Goal: Task Accomplishment & Management: Manage account settings

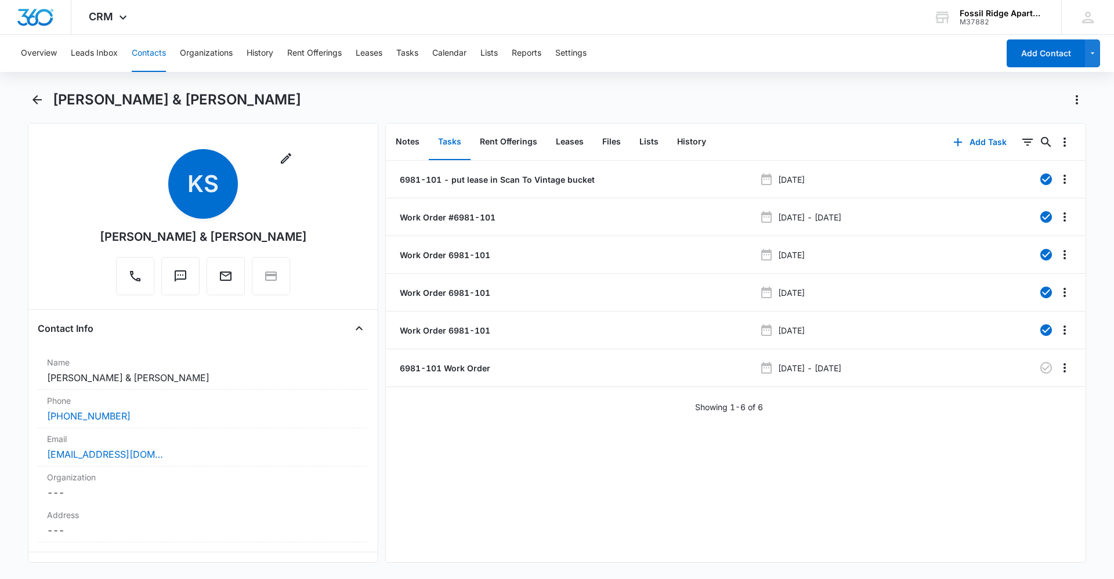
click at [146, 50] on button "Contacts" at bounding box center [149, 53] width 34 height 37
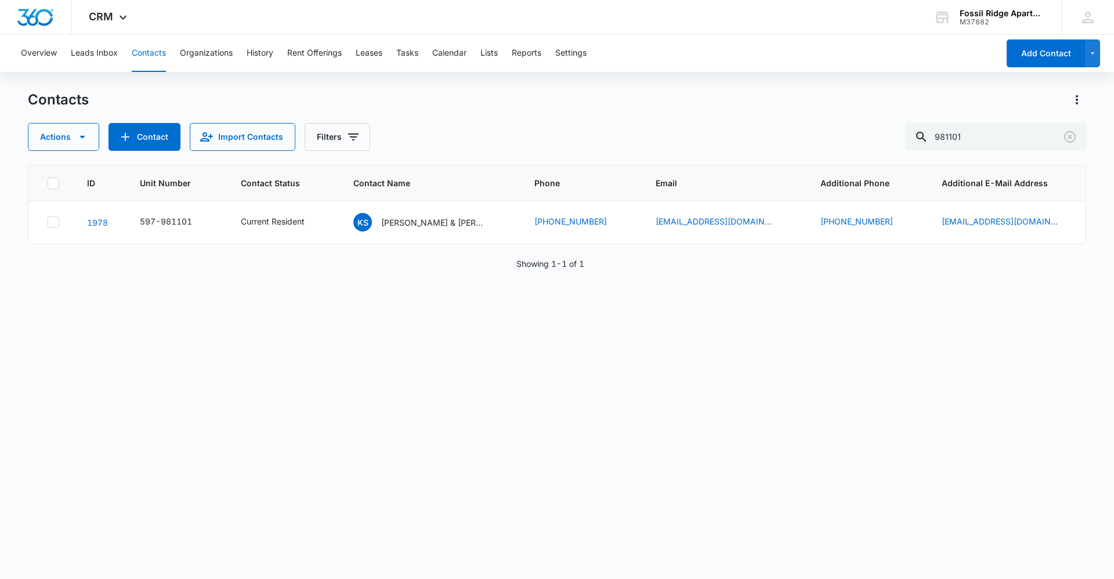
click at [149, 53] on button "Contacts" at bounding box center [149, 53] width 34 height 37
drag, startPoint x: 983, startPoint y: 133, endPoint x: 902, endPoint y: 140, distance: 81.5
click at [902, 140] on div "Actions Contact Import Contacts Filters 981101" at bounding box center [557, 137] width 1058 height 28
type input "7000"
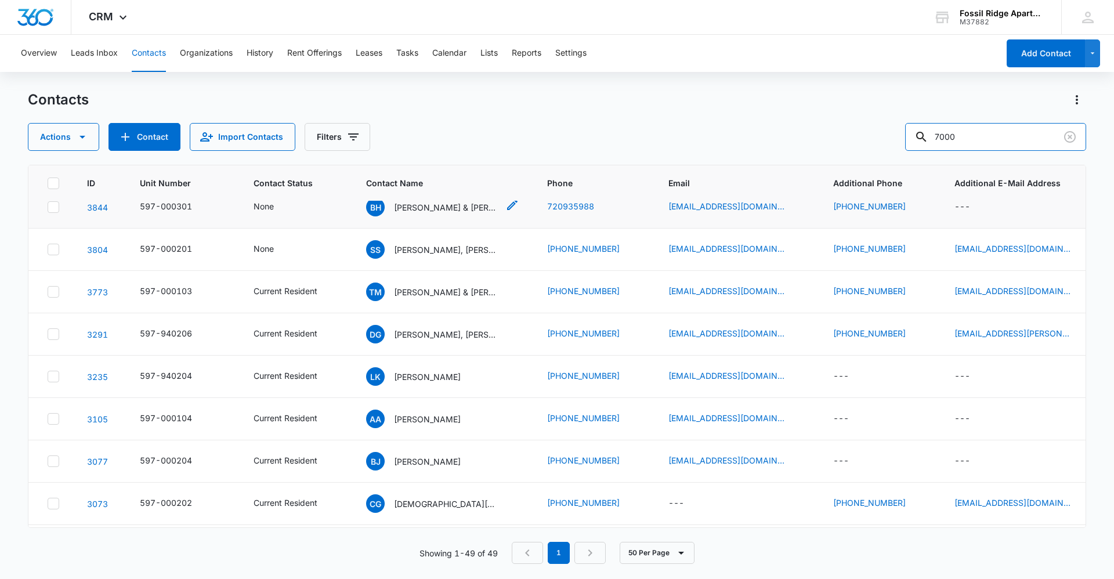
scroll to position [58, 0]
click at [403, 292] on p "[PERSON_NAME] & [PERSON_NAME]" at bounding box center [446, 291] width 104 height 12
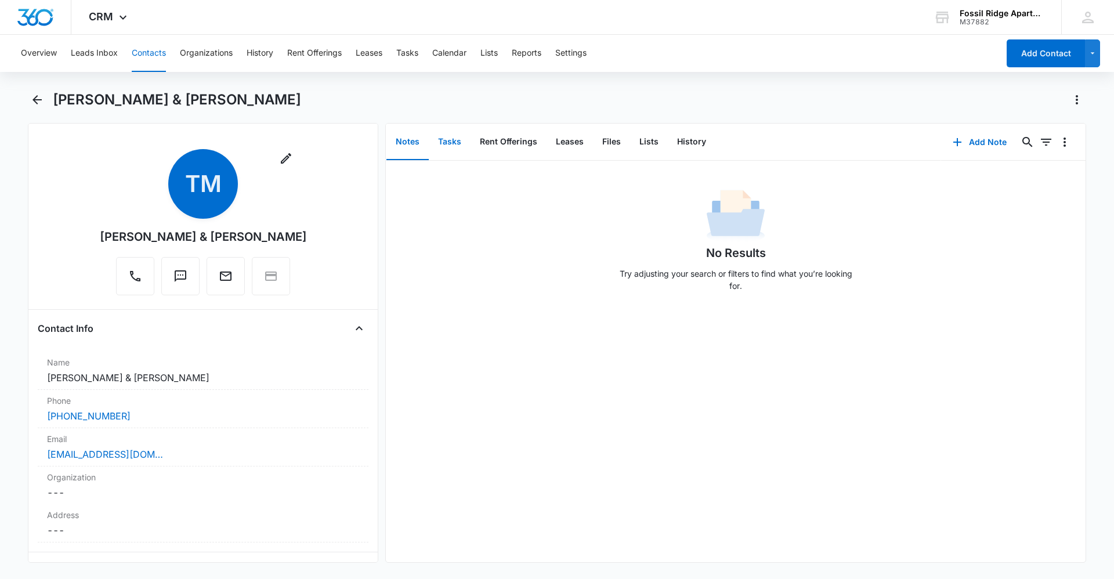
click at [441, 150] on button "Tasks" at bounding box center [450, 142] width 42 height 36
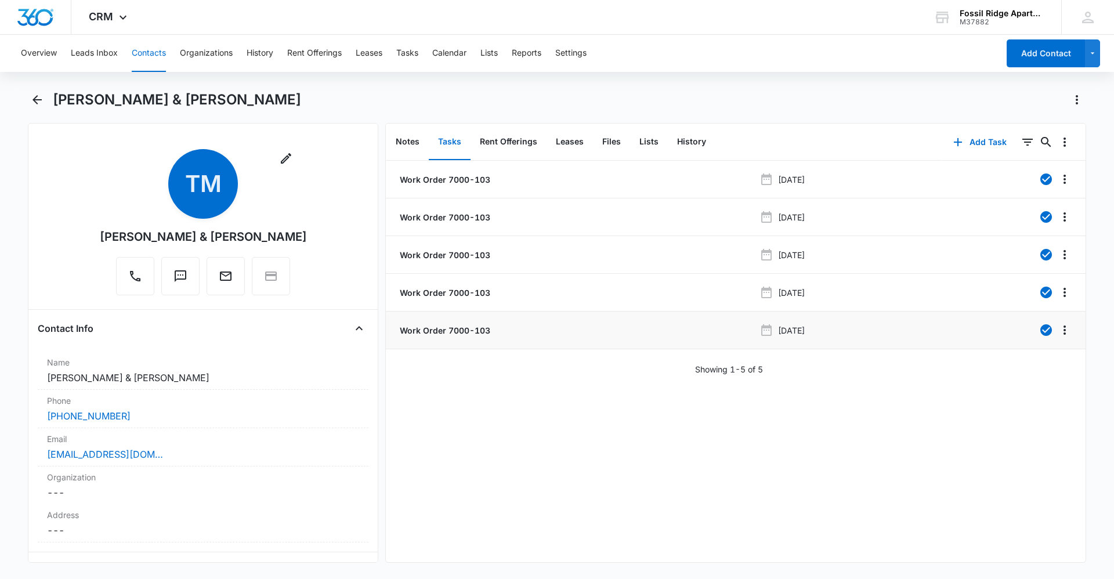
click at [460, 331] on p "Work Order 7000-103" at bounding box center [443, 330] width 93 height 12
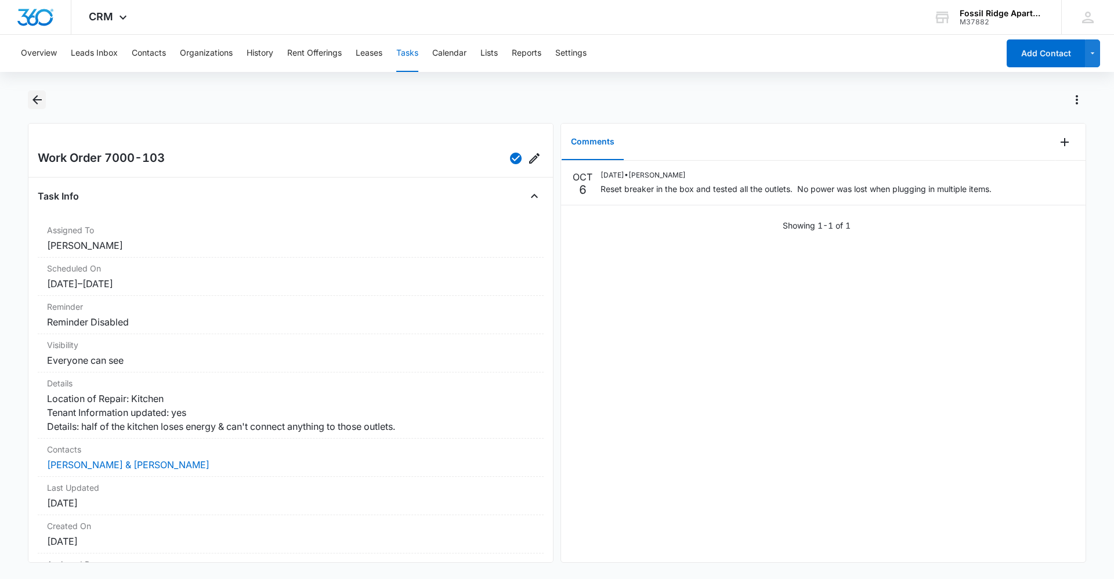
click at [35, 97] on icon "Back" at bounding box center [37, 100] width 14 height 14
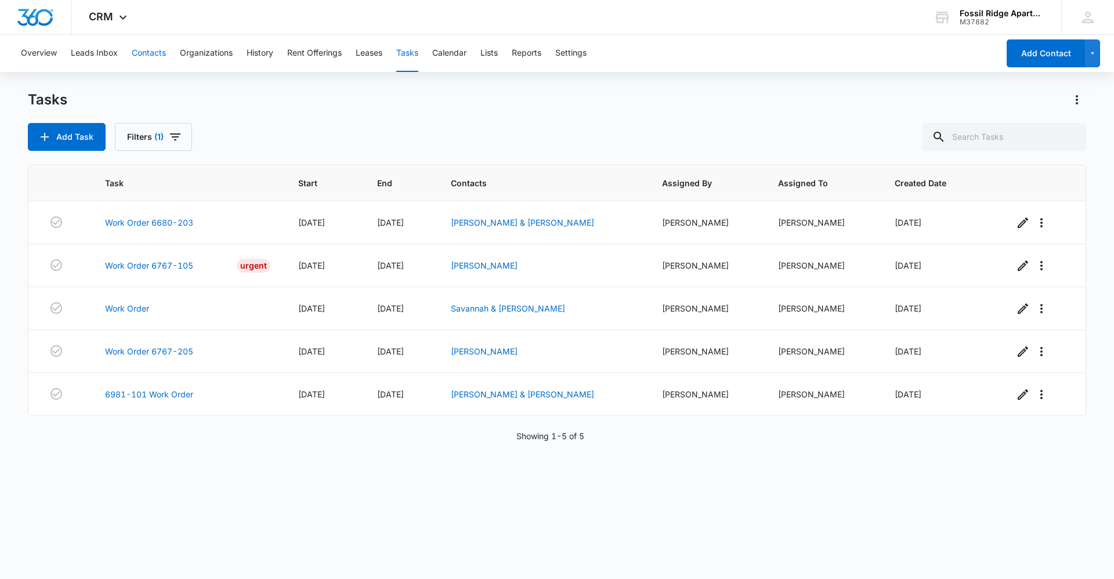
click at [162, 59] on button "Contacts" at bounding box center [149, 53] width 34 height 37
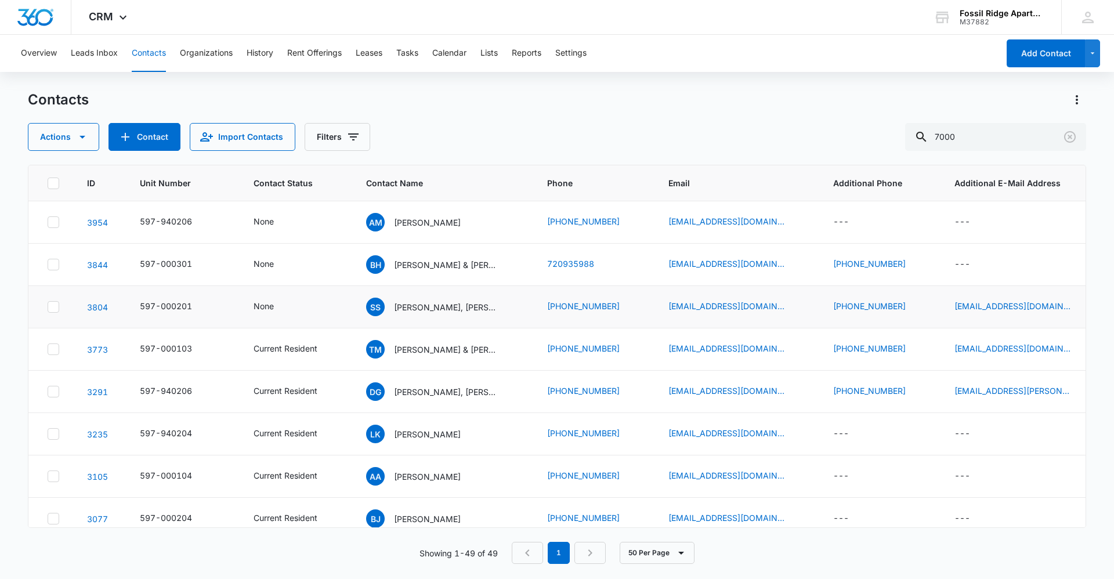
scroll to position [58, 0]
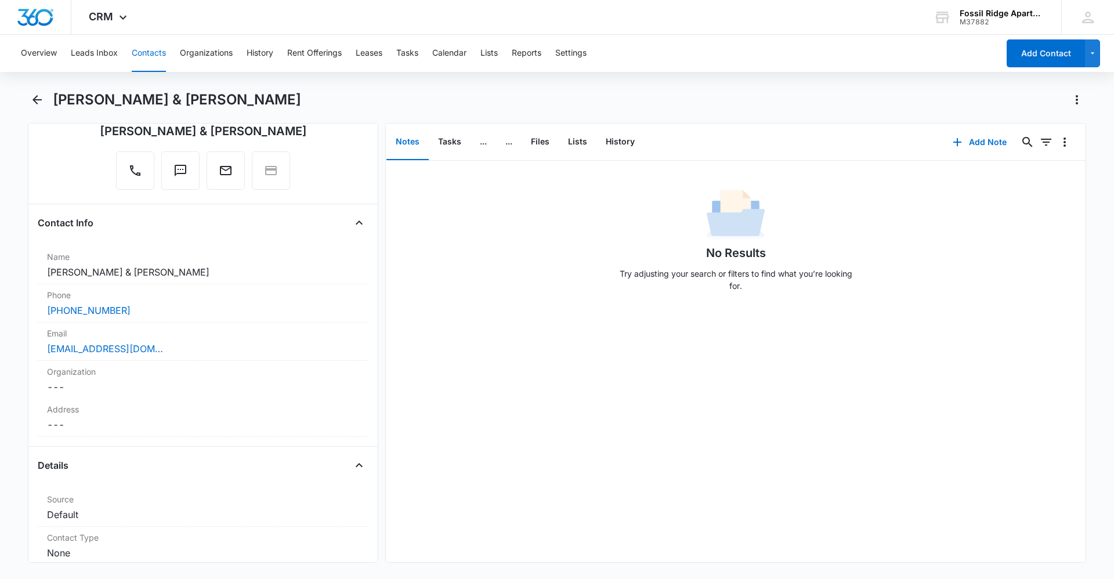
scroll to position [116, 0]
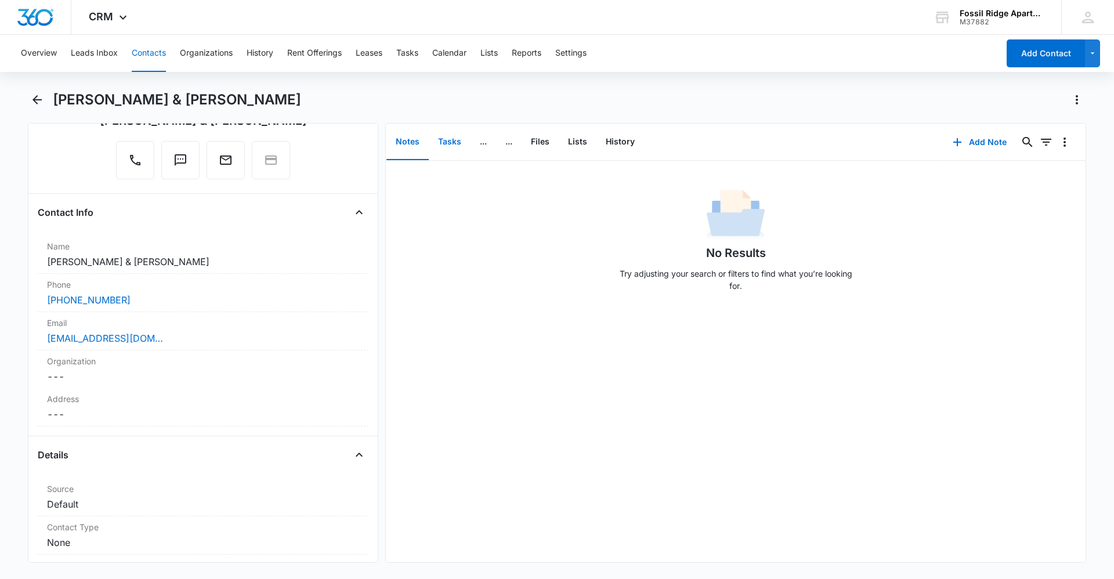
click at [451, 140] on button "Tasks" at bounding box center [450, 142] width 42 height 36
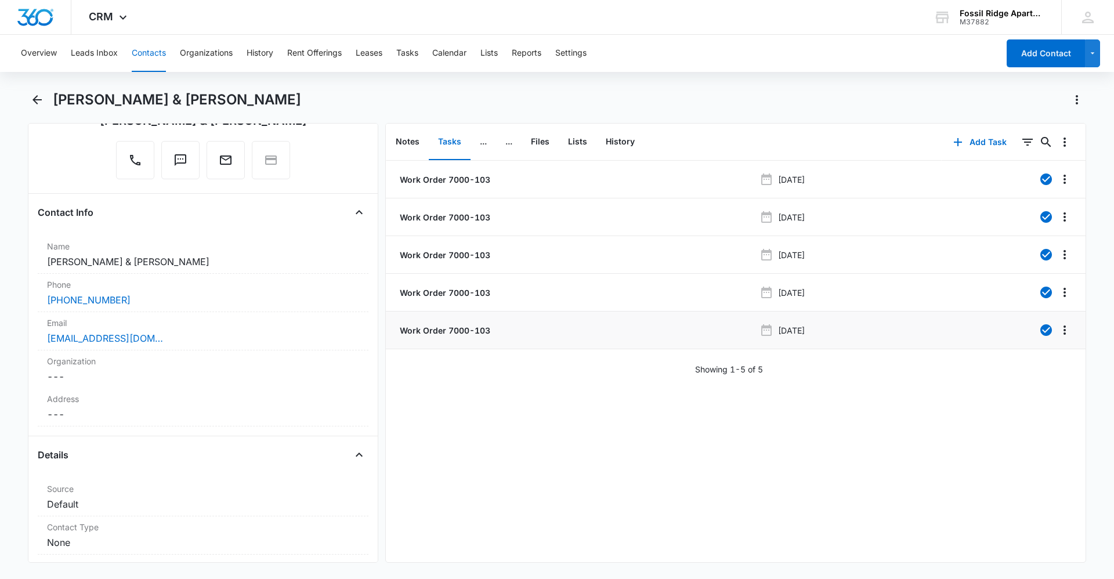
click at [442, 327] on p "Work Order 7000-103" at bounding box center [443, 330] width 93 height 12
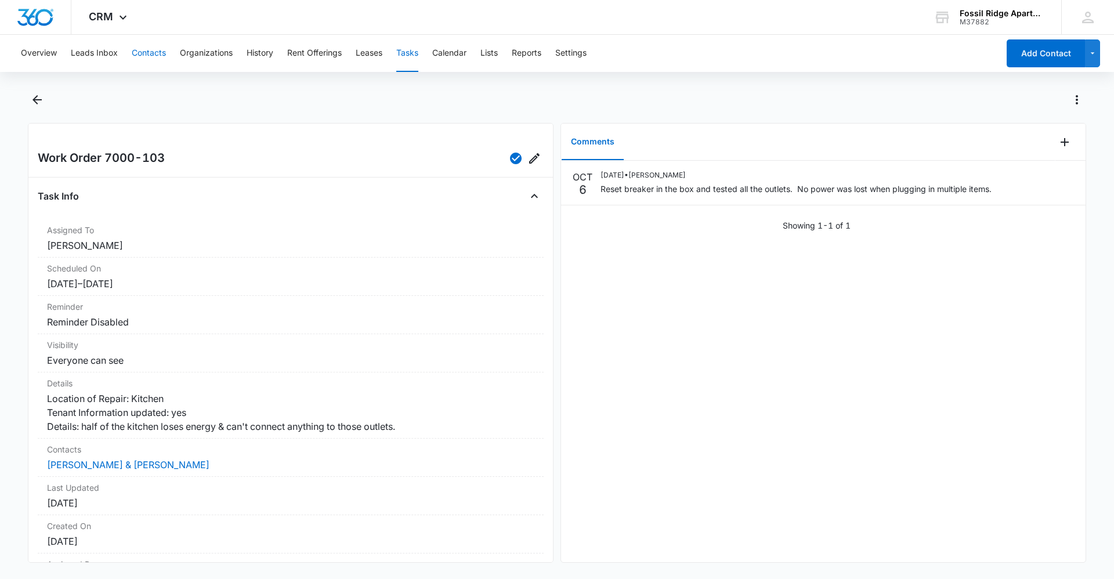
click at [162, 52] on button "Contacts" at bounding box center [149, 53] width 34 height 37
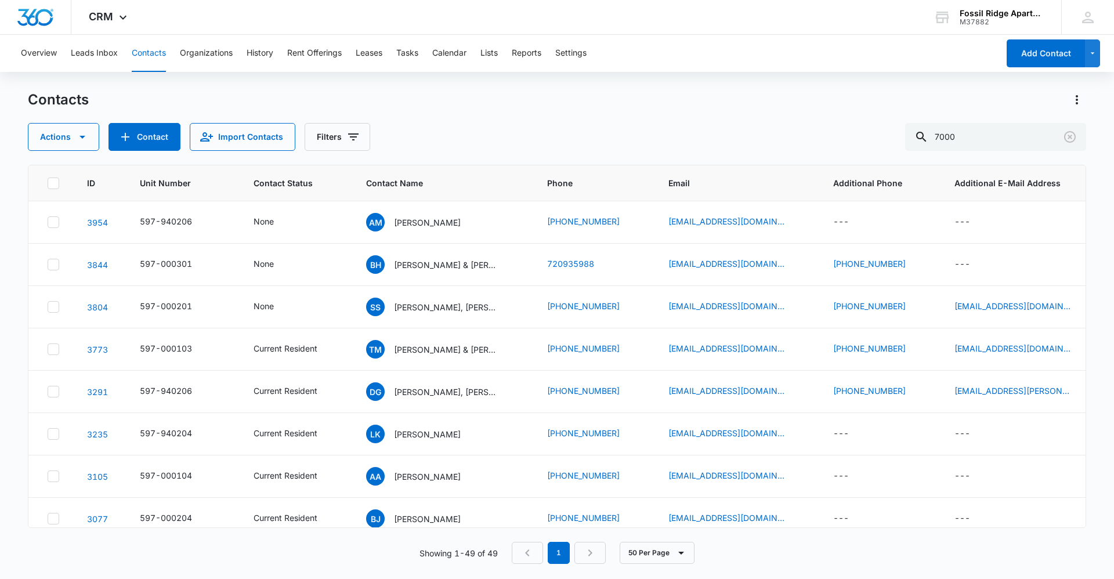
scroll to position [58, 0]
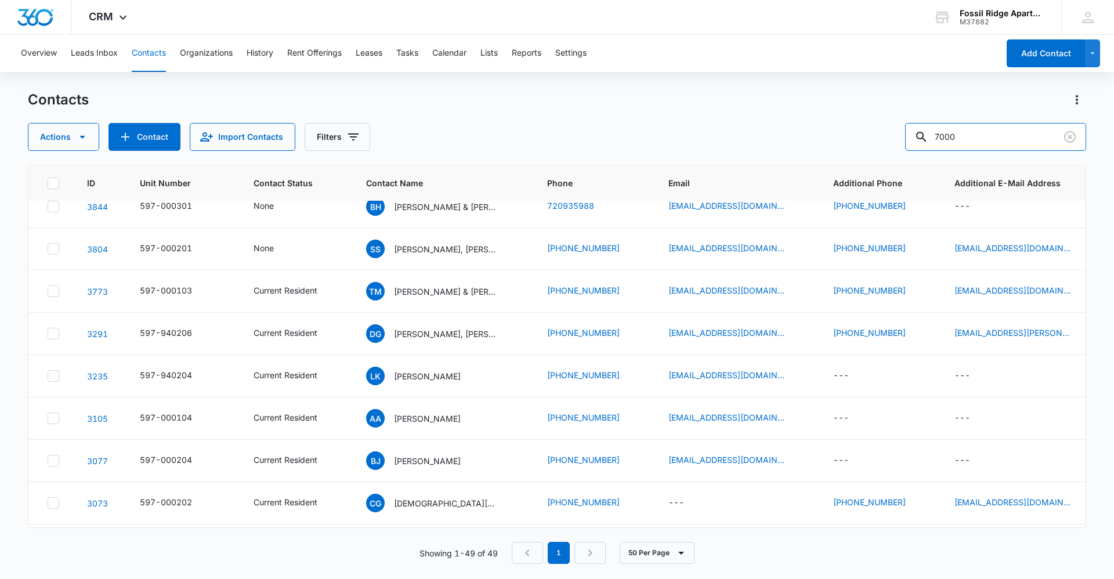
drag, startPoint x: 1004, startPoint y: 135, endPoint x: 882, endPoint y: 144, distance: 122.2
click at [882, 144] on div "Actions Contact Import Contacts Filters 7000" at bounding box center [557, 137] width 1058 height 28
type input "6971-304"
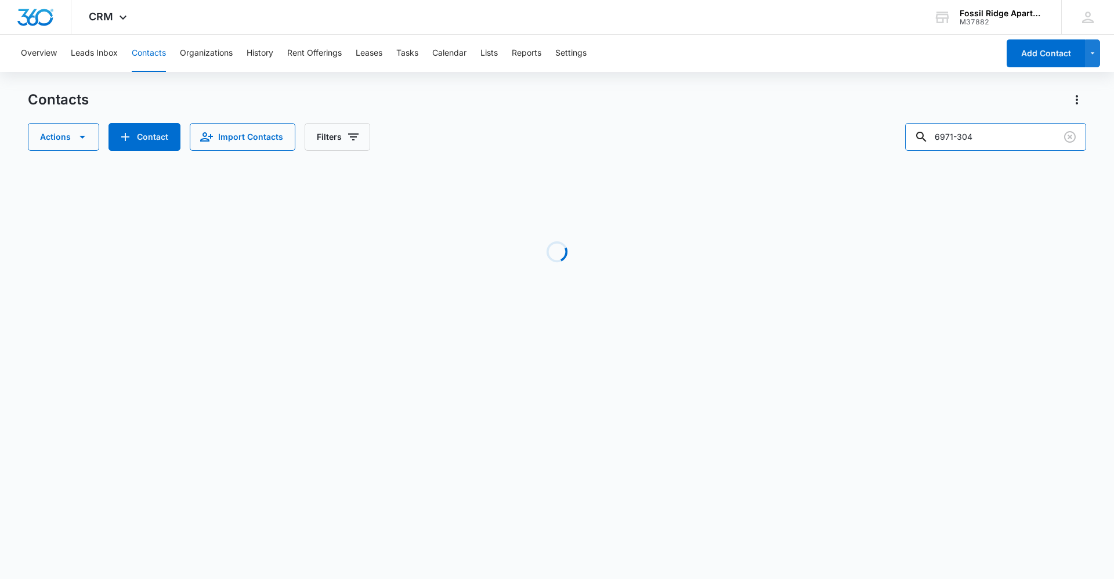
scroll to position [0, 0]
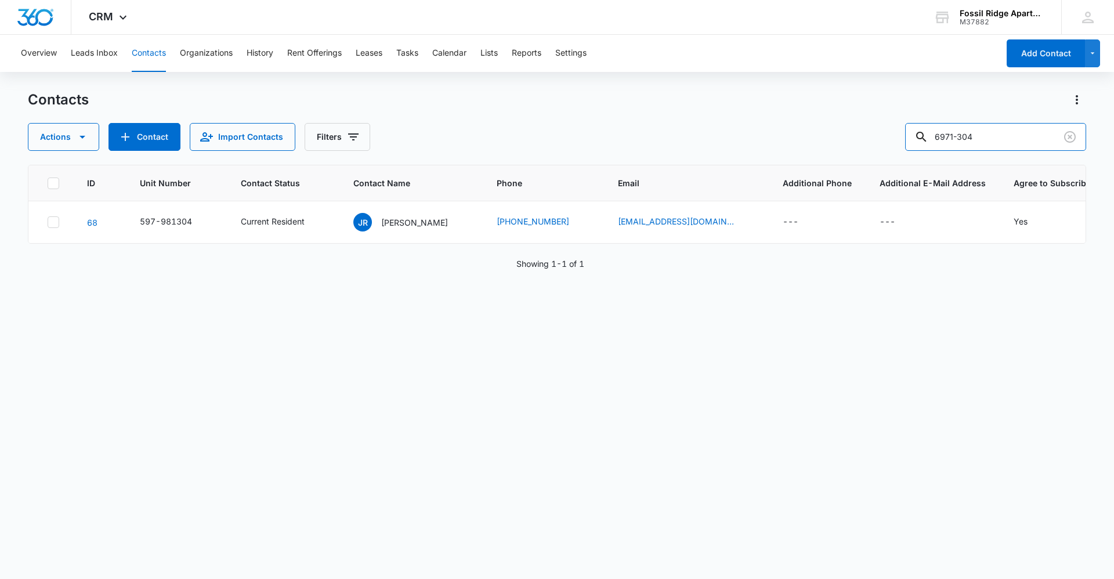
drag, startPoint x: 993, startPoint y: 131, endPoint x: 903, endPoint y: 160, distance: 94.5
click at [903, 160] on div "Contacts Actions Contact Import Contacts Filters [PHONE_NUMBER] Unit Number Con…" at bounding box center [557, 333] width 1058 height 487
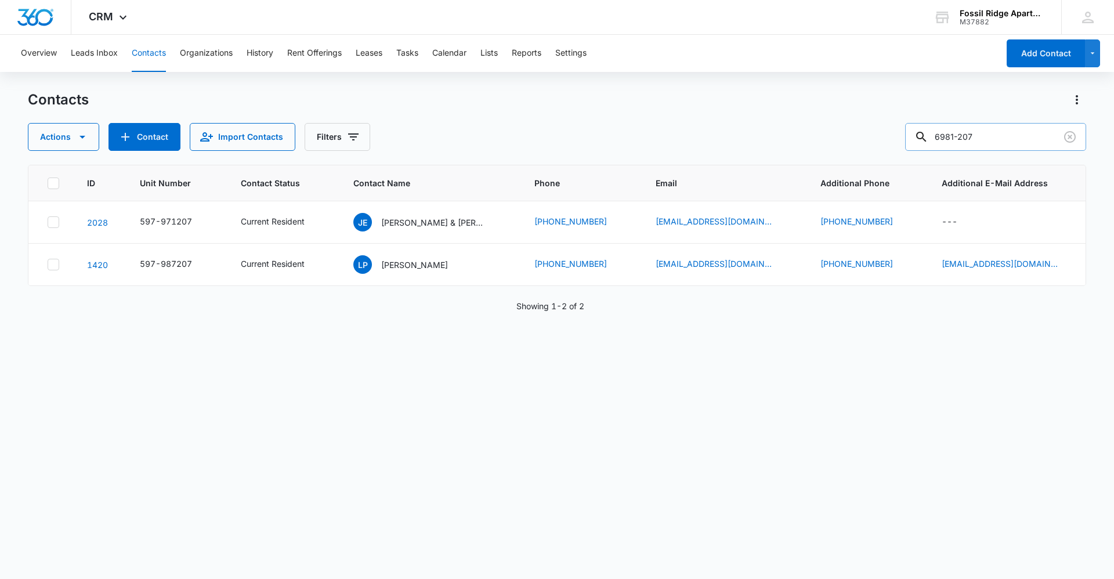
click at [968, 130] on input "6981-207" at bounding box center [995, 137] width 181 height 28
type input "597-981207"
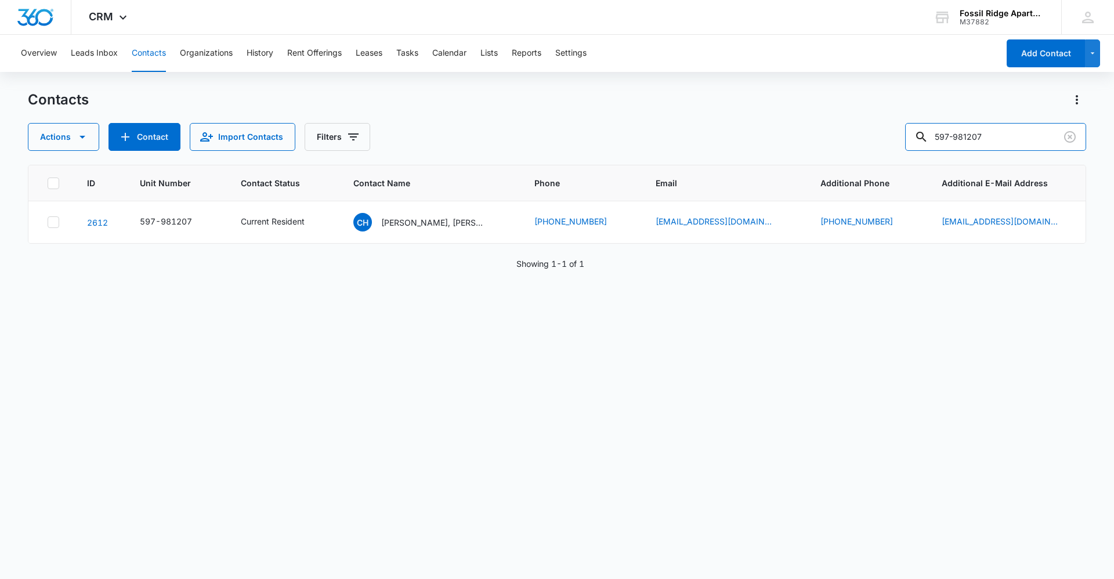
drag, startPoint x: 1002, startPoint y: 135, endPoint x: 906, endPoint y: 140, distance: 97.0
click at [906, 140] on div "Actions Contact Import Contacts Filters 597-981207" at bounding box center [557, 137] width 1058 height 28
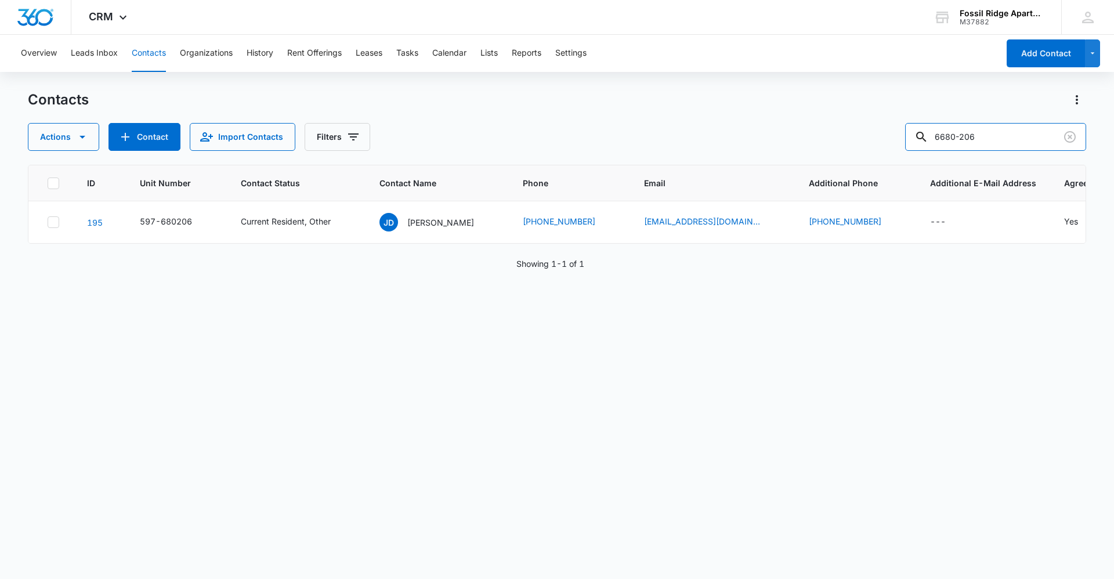
drag, startPoint x: 1003, startPoint y: 142, endPoint x: 785, endPoint y: 93, distance: 222.8
click at [785, 93] on div "Contacts Actions Contact Import Contacts Filters 6680-206" at bounding box center [557, 120] width 1058 height 60
type input "3"
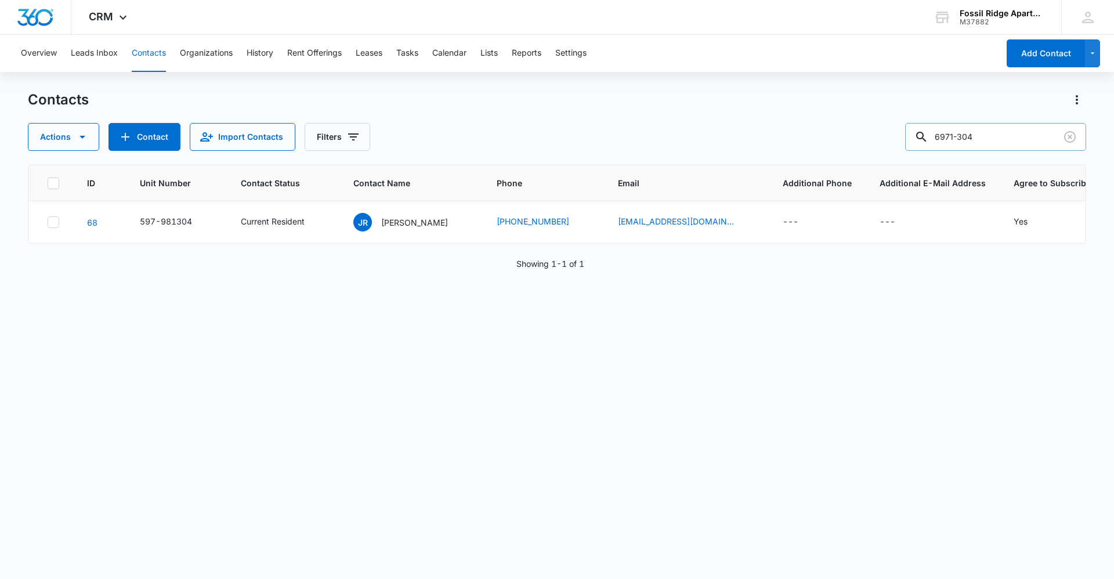
click at [969, 136] on input "6971-304" at bounding box center [995, 137] width 181 height 28
type input "597-971304"
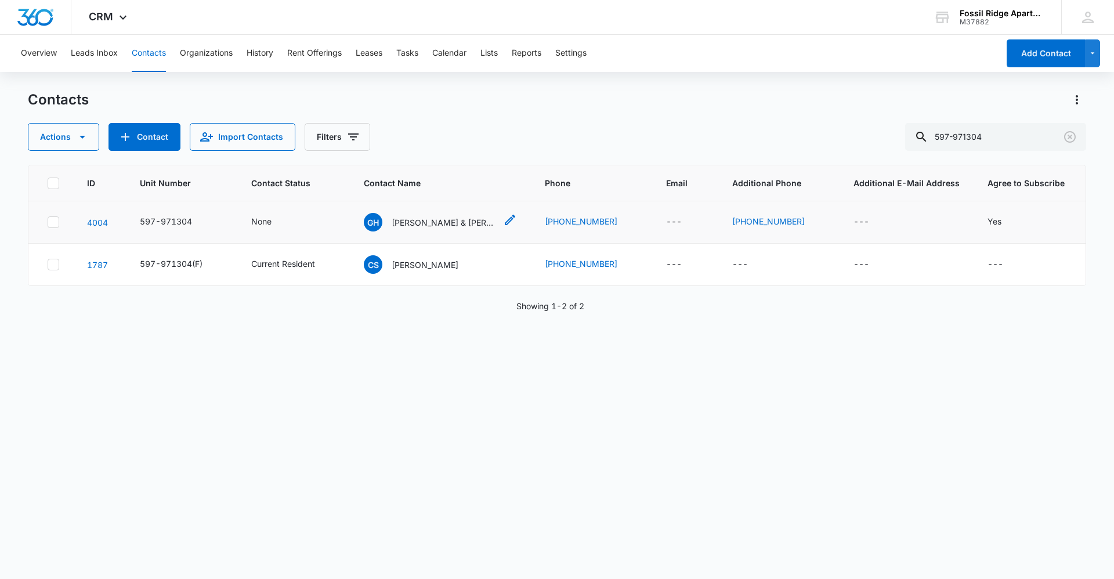
click at [442, 215] on div "GH [PERSON_NAME] & [PERSON_NAME]" at bounding box center [430, 222] width 132 height 19
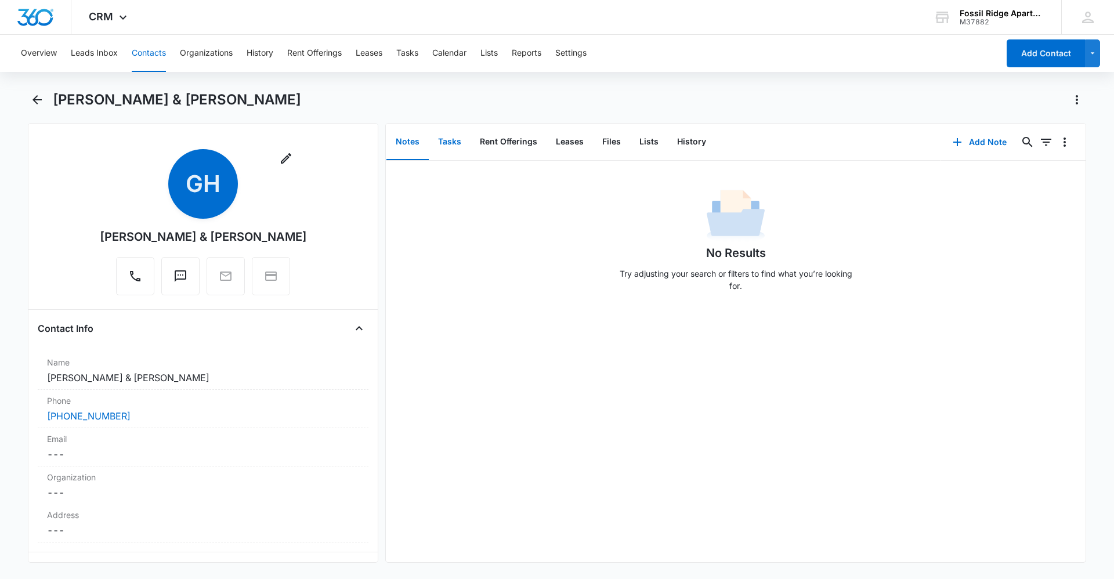
click at [455, 156] on button "Tasks" at bounding box center [450, 142] width 42 height 36
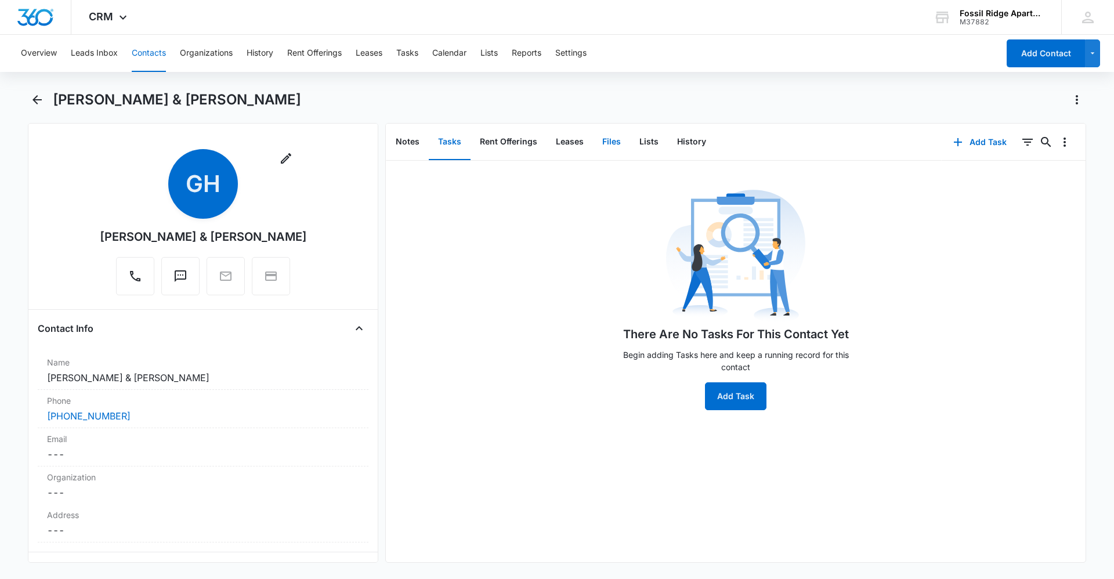
click at [618, 147] on button "Files" at bounding box center [611, 142] width 37 height 36
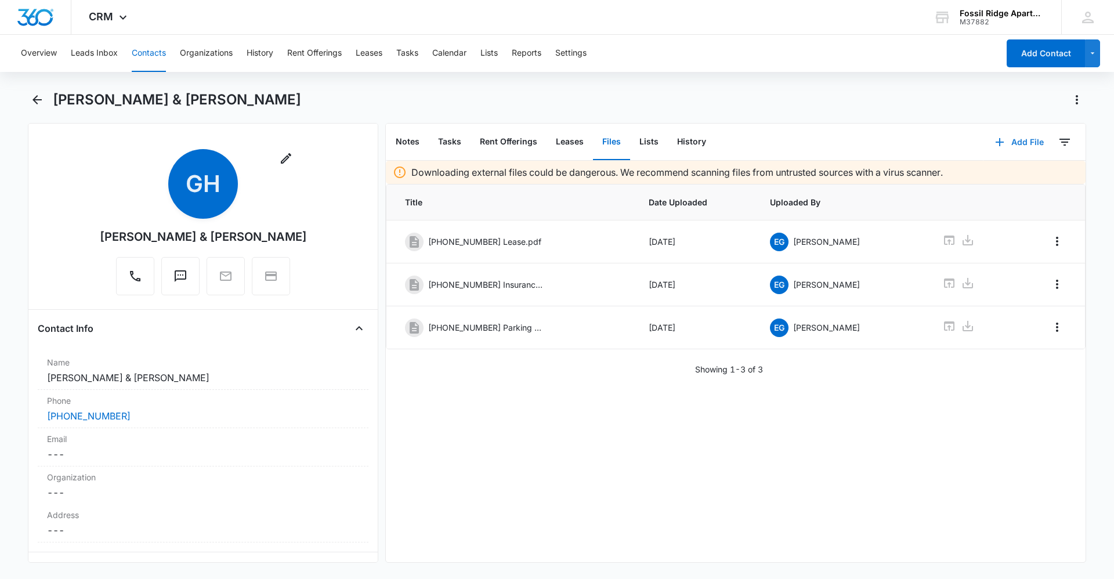
click at [1026, 143] on button "Add File" at bounding box center [1019, 142] width 72 height 28
click at [1019, 188] on button "Add Link" at bounding box center [1010, 196] width 88 height 17
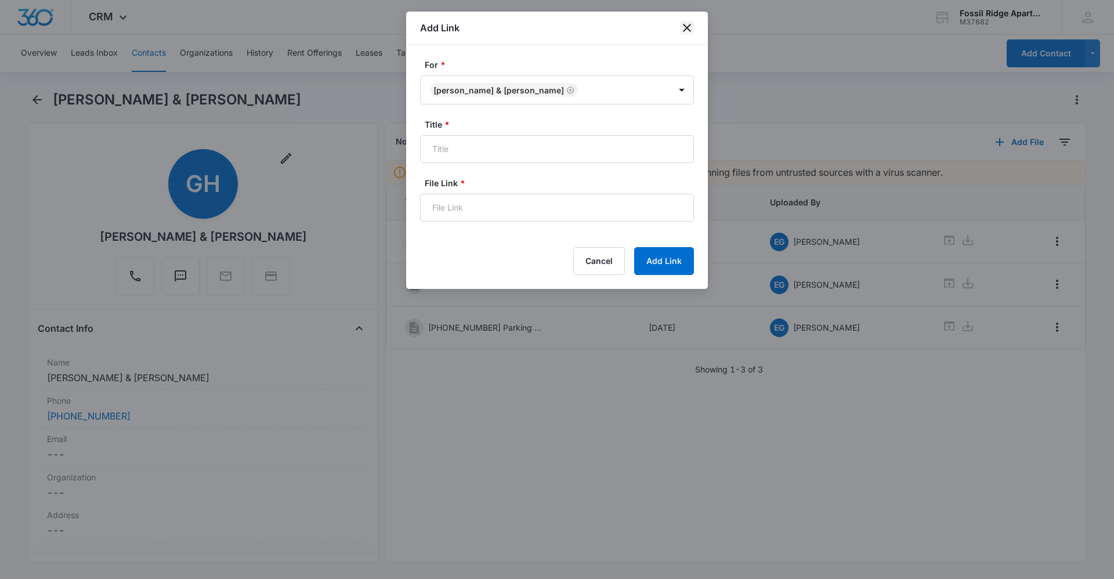
click at [680, 25] on icon "close" at bounding box center [687, 28] width 14 height 14
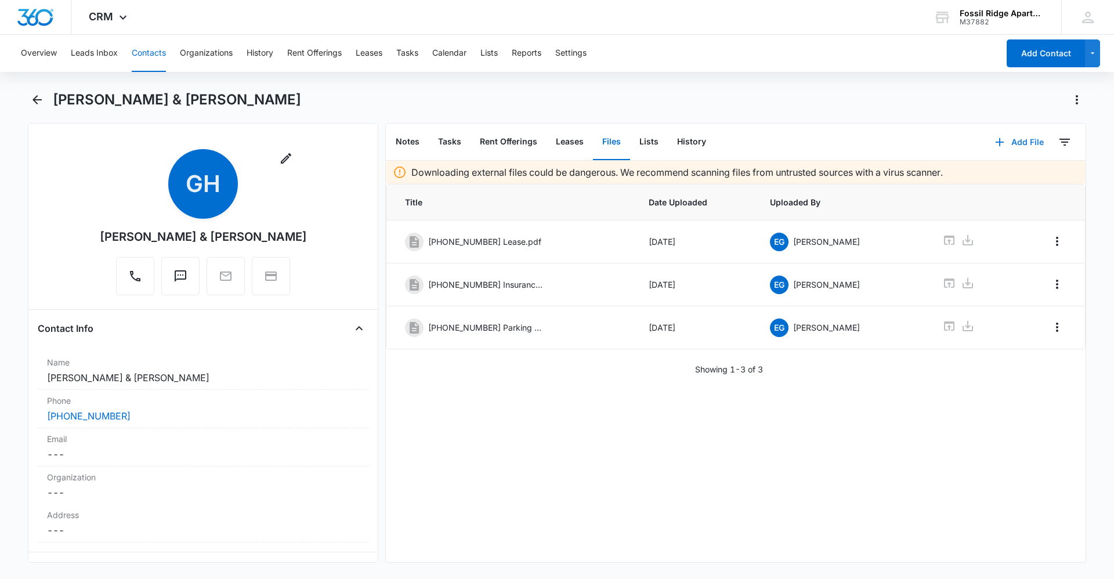
click at [1024, 139] on button "Add File" at bounding box center [1019, 142] width 72 height 28
click at [1000, 175] on div "Upload Files" at bounding box center [1003, 179] width 46 height 8
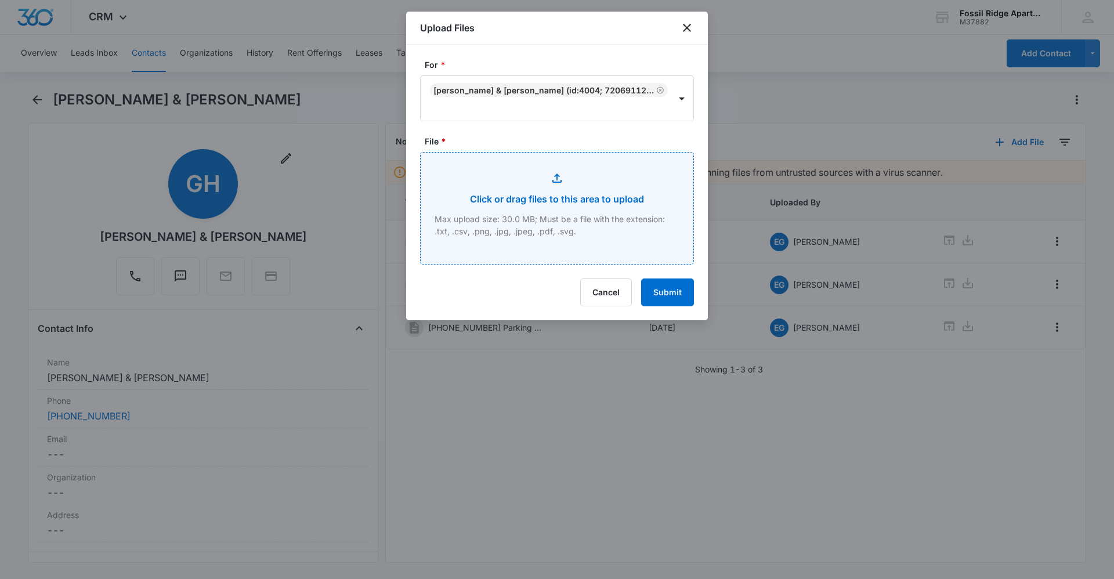
click at [645, 200] on input "File *" at bounding box center [557, 208] width 273 height 111
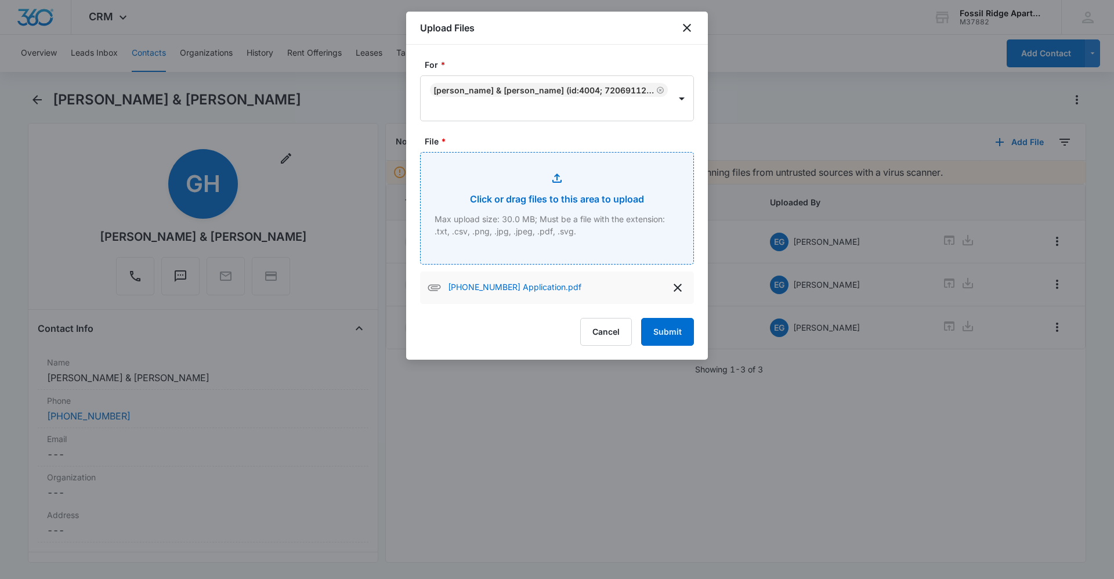
click at [508, 205] on input "File *" at bounding box center [557, 208] width 273 height 111
type input "C:\fakepath\[PHONE_NUMBER] Lease.pdf"
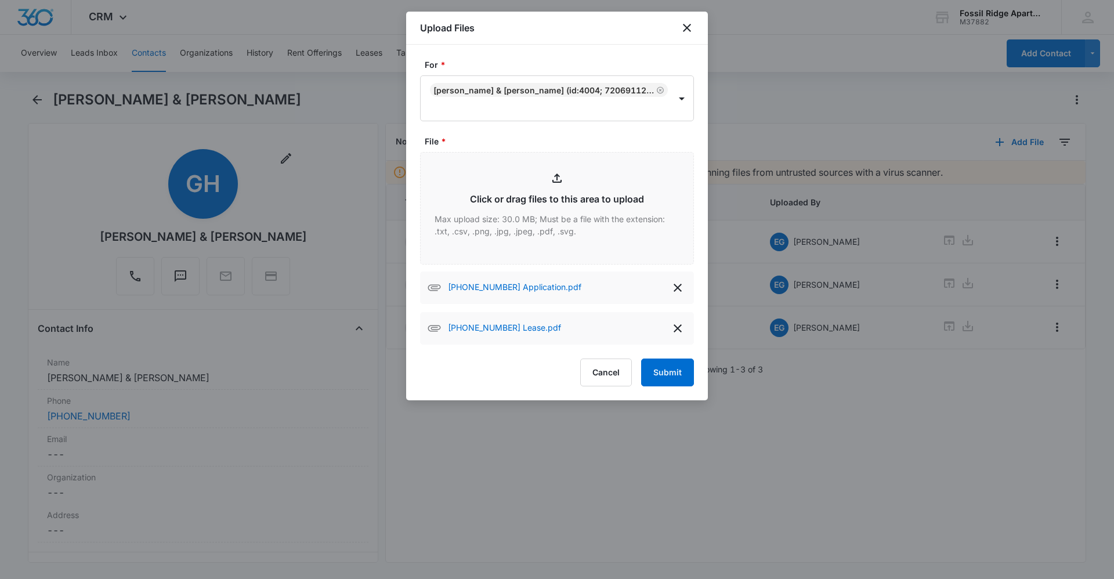
click at [490, 294] on p "[PHONE_NUMBER] Application.pdf" at bounding box center [514, 288] width 133 height 14
click at [660, 381] on button "Submit" at bounding box center [667, 373] width 53 height 28
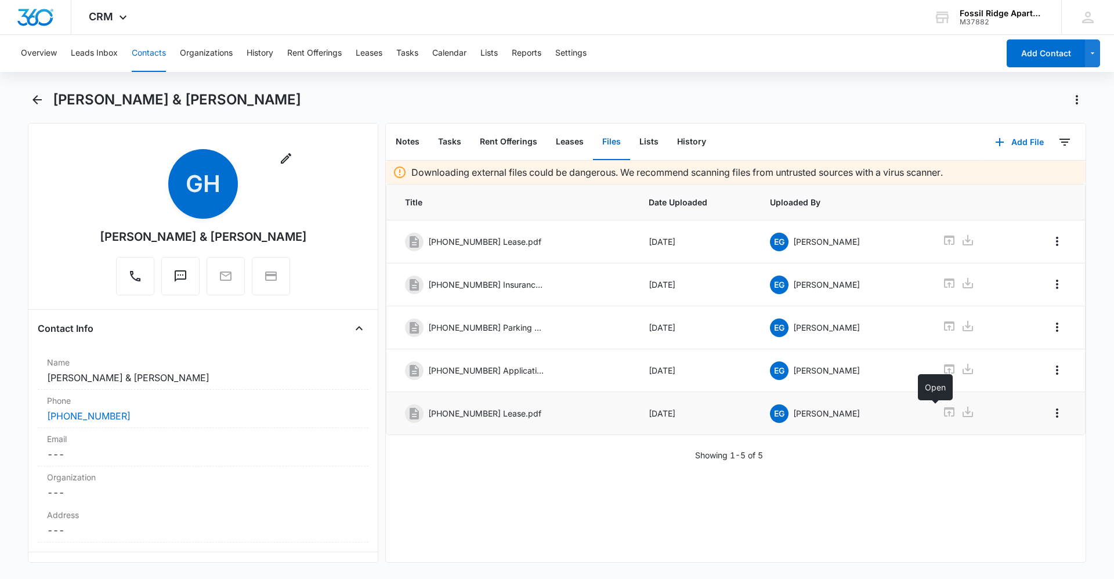
click at [944, 412] on icon at bounding box center [949, 411] width 10 height 9
click at [1050, 414] on icon "Overflow Menu" at bounding box center [1057, 413] width 14 height 14
click at [1016, 448] on div "Edit" at bounding box center [1022, 445] width 15 height 8
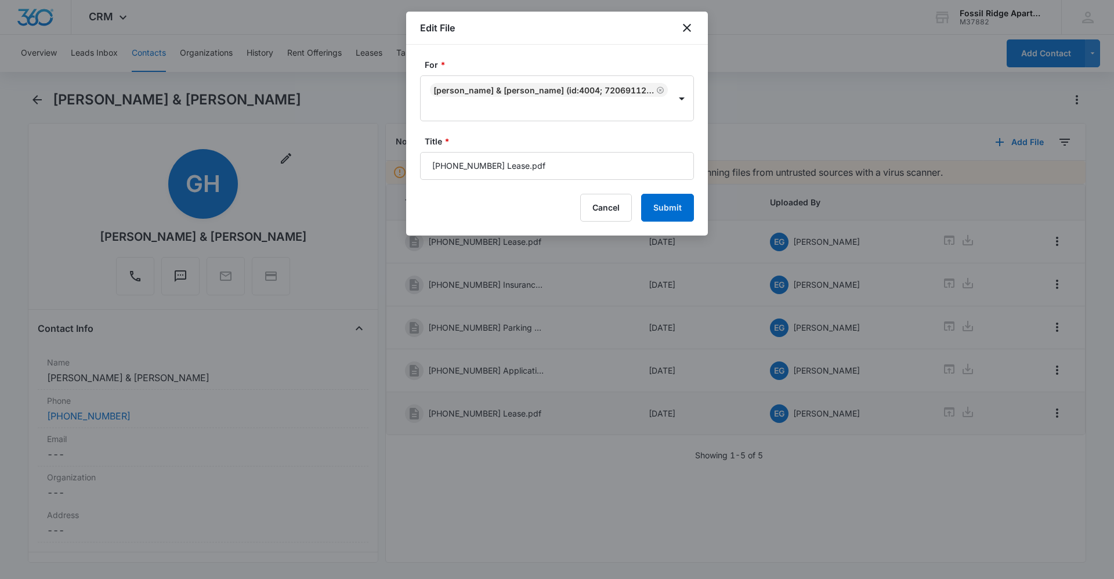
click at [625, 223] on div "For * [PERSON_NAME] & [PERSON_NAME] (ID:4004; 7206911231) Title * [PHONE_NUMBER…" at bounding box center [557, 140] width 302 height 191
click at [613, 210] on button "Cancel" at bounding box center [606, 208] width 52 height 28
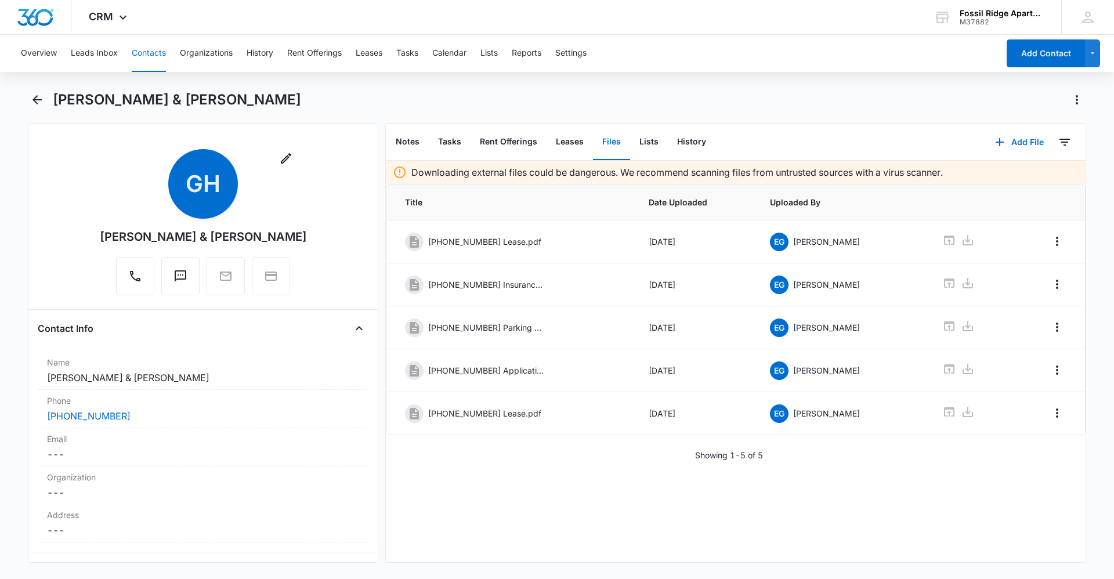
drag, startPoint x: 784, startPoint y: 410, endPoint x: 853, endPoint y: 461, distance: 85.0
click at [830, 462] on div "Downloading external files could be dangerous. We recommend scanning files from…" at bounding box center [736, 361] width 700 height 401
click at [1050, 418] on icon "Overflow Menu" at bounding box center [1057, 413] width 14 height 14
click at [1034, 446] on button "Edit" at bounding box center [1029, 445] width 56 height 17
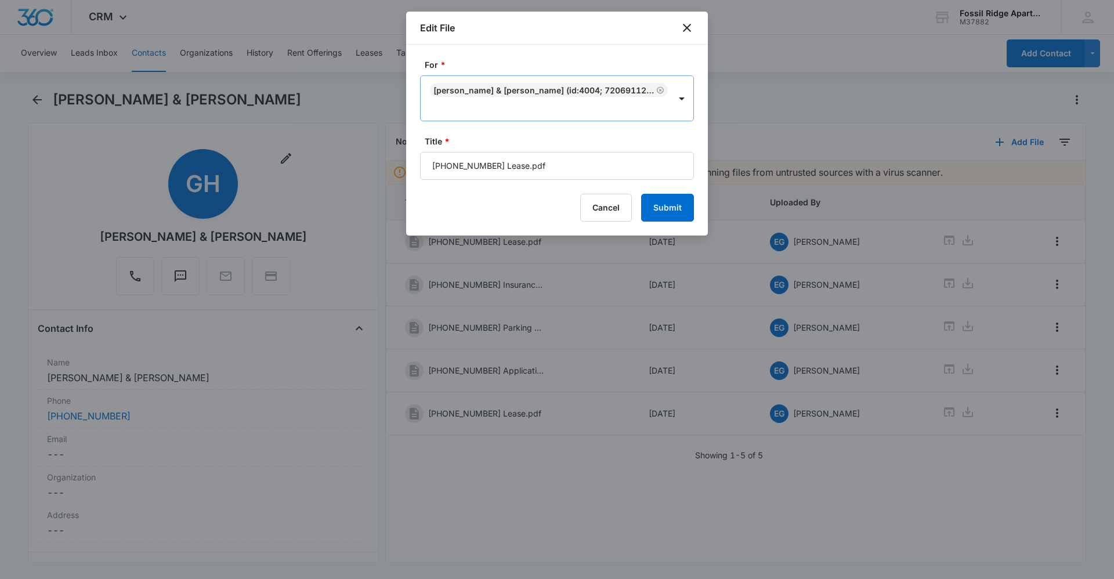
click at [658, 87] on icon "Remove Guilberto Hernandez & Mirna Medina (ID:4004; 7206911231)" at bounding box center [660, 89] width 7 height 7
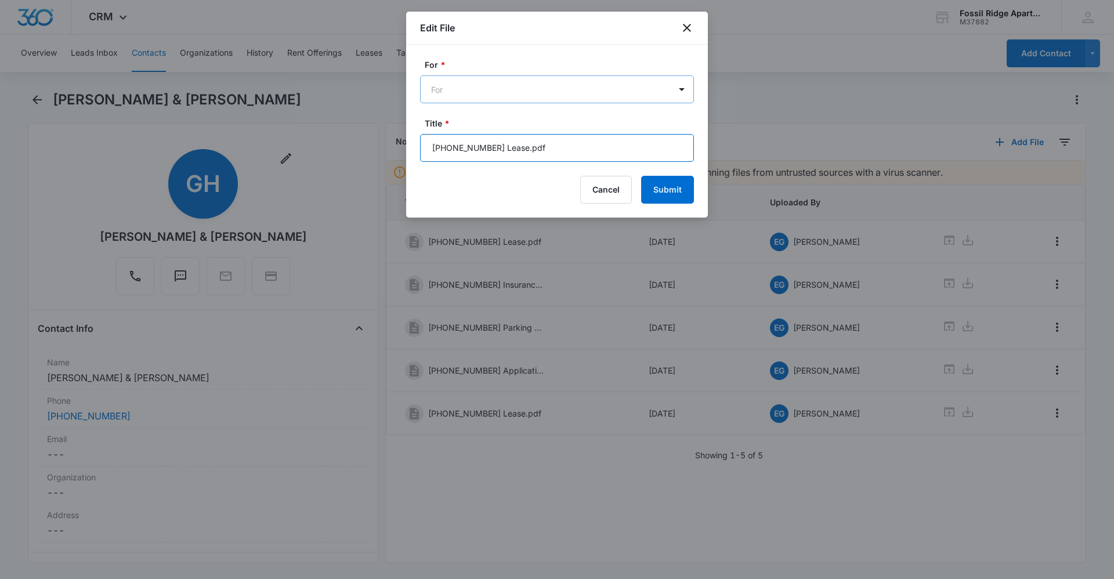
drag, startPoint x: 636, startPoint y: 139, endPoint x: 289, endPoint y: 120, distance: 348.0
click at [289, 120] on body "CRM Apps Reputation Websites Forms CRM Email Social Content Ads Intelligence Fi…" at bounding box center [557, 289] width 1114 height 579
click at [669, 183] on button "Submit" at bounding box center [667, 190] width 53 height 28
click at [668, 182] on button "Submit" at bounding box center [667, 190] width 53 height 28
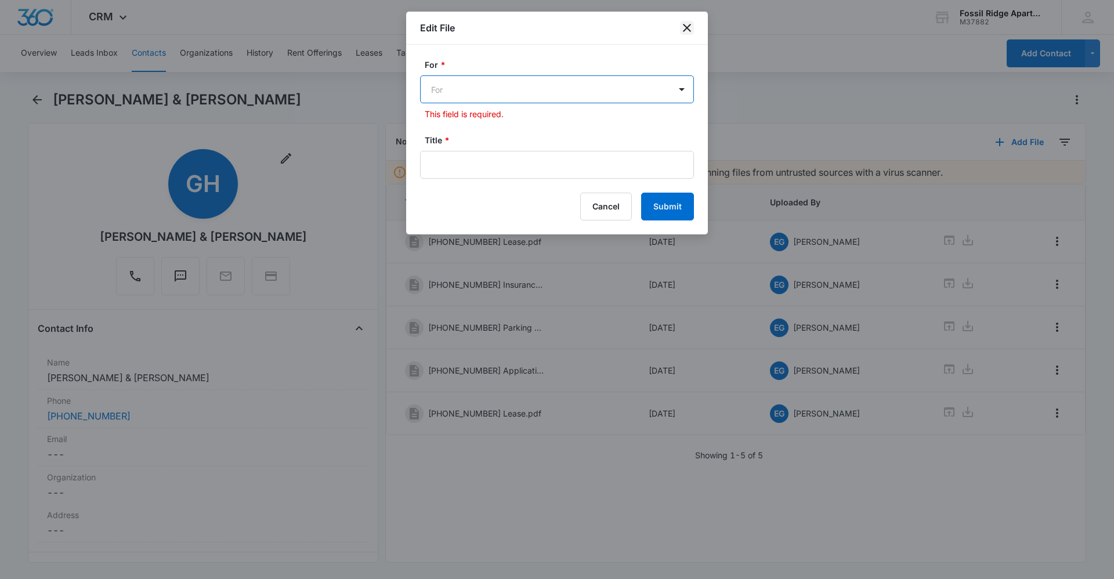
click at [690, 32] on icon "close" at bounding box center [687, 28] width 14 height 14
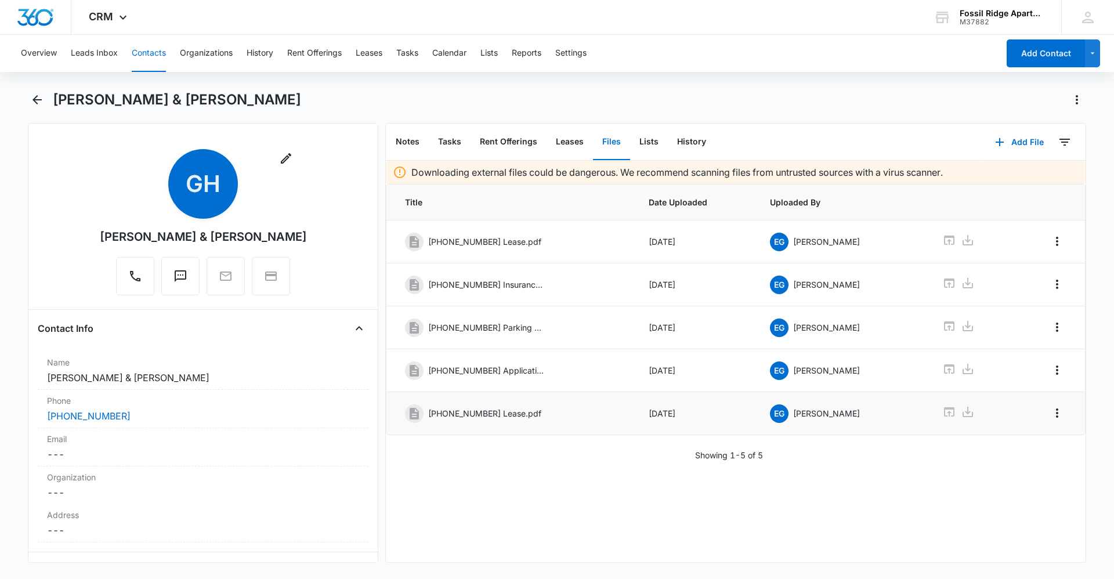
drag, startPoint x: 693, startPoint y: 421, endPoint x: 620, endPoint y: 433, distance: 74.0
click at [620, 433] on td "[PHONE_NUMBER] Lease.pdf" at bounding box center [510, 413] width 248 height 43
click at [140, 59] on button "Contacts" at bounding box center [149, 53] width 34 height 37
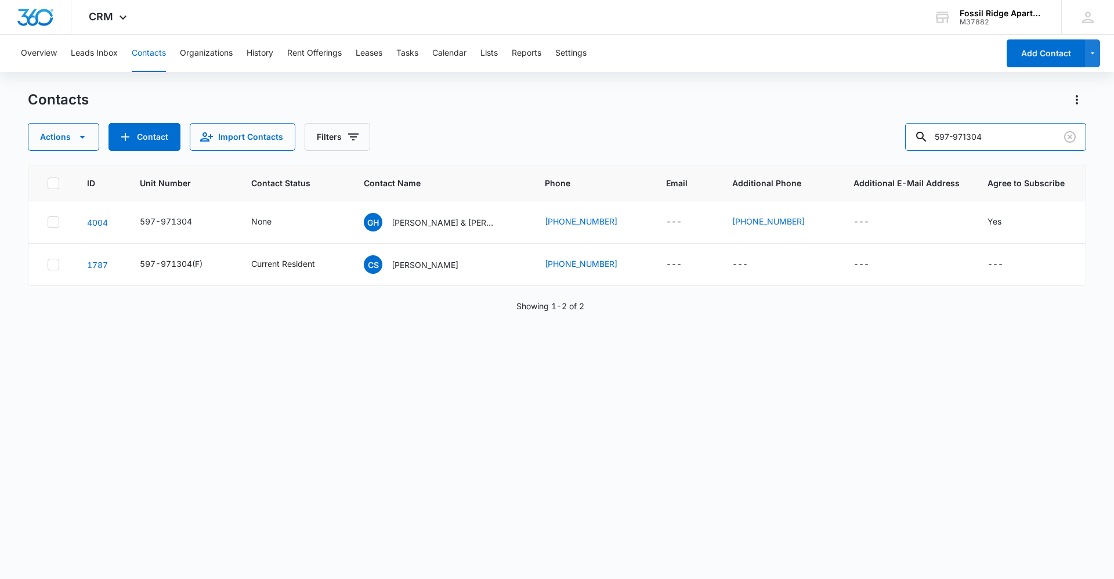
drag, startPoint x: 1011, startPoint y: 139, endPoint x: 768, endPoint y: 132, distance: 242.6
click at [768, 132] on div "Actions Contact Import Contacts Filters 597-971304" at bounding box center [557, 137] width 1058 height 28
type input "6680-206"
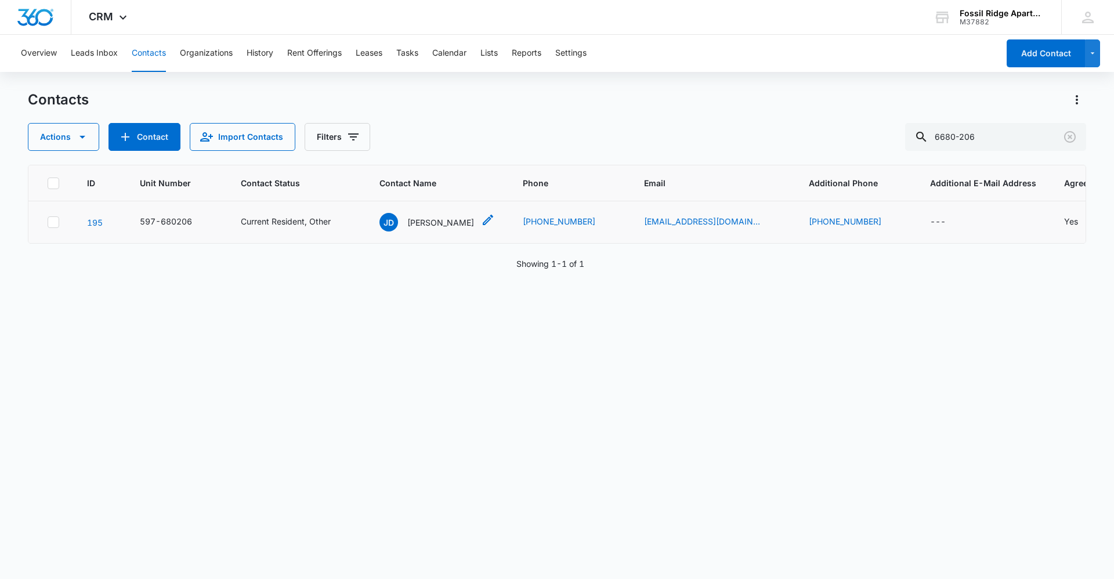
click at [429, 227] on p "[PERSON_NAME]" at bounding box center [440, 222] width 67 height 12
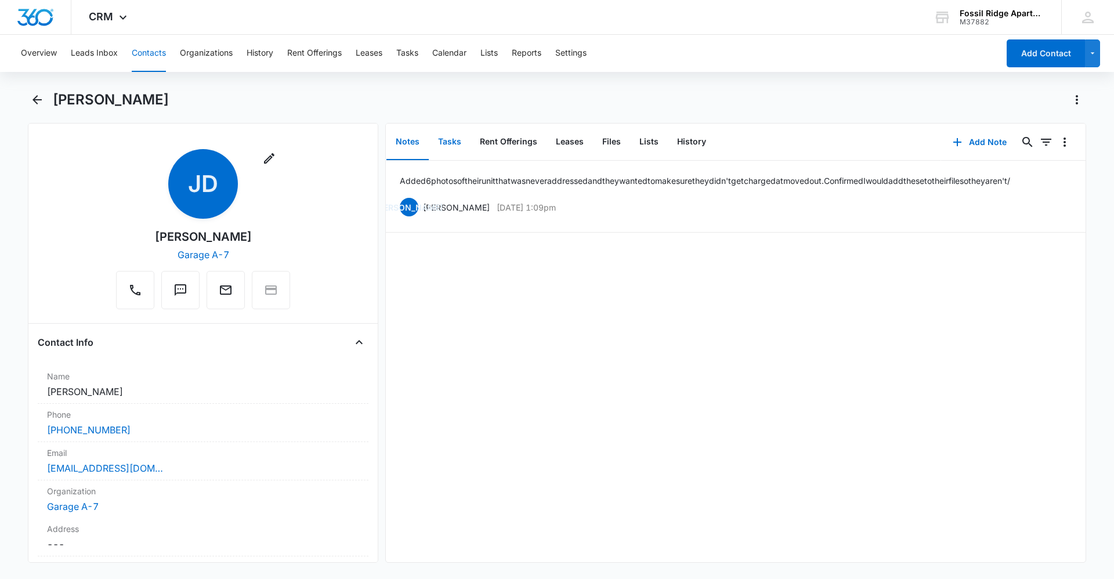
click at [441, 135] on button "Tasks" at bounding box center [450, 142] width 42 height 36
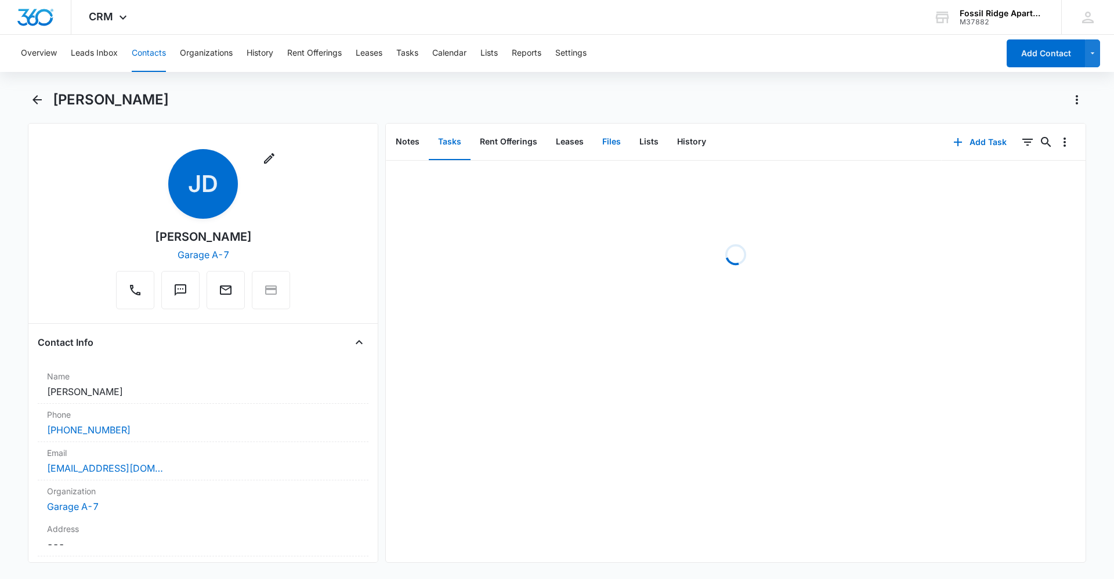
click at [603, 149] on button "Files" at bounding box center [611, 142] width 37 height 36
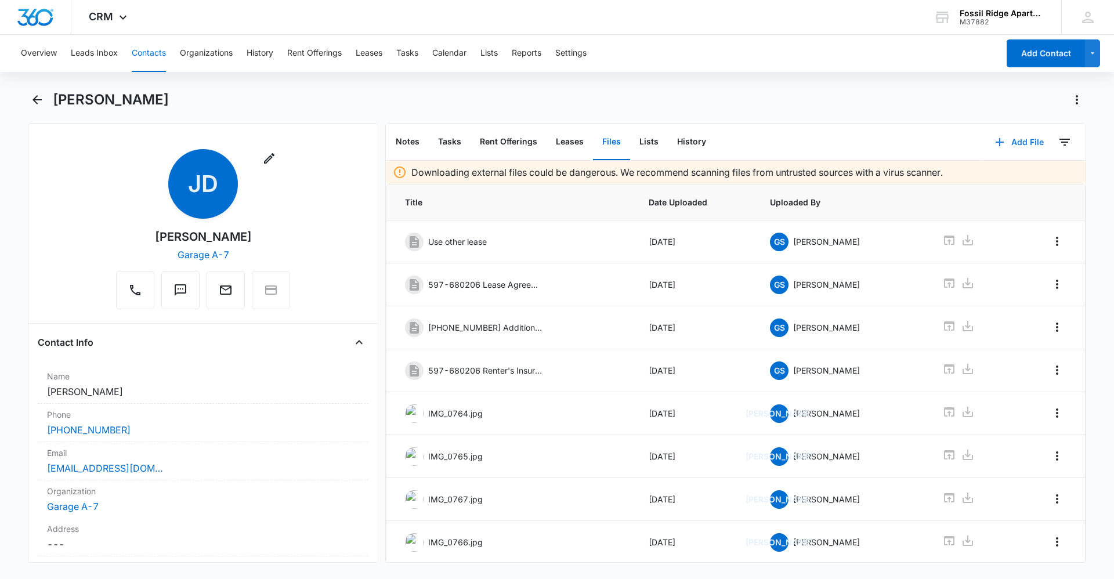
click at [1030, 143] on button "Add File" at bounding box center [1019, 142] width 72 height 28
click at [1015, 176] on div "Upload Files" at bounding box center [1003, 179] width 46 height 8
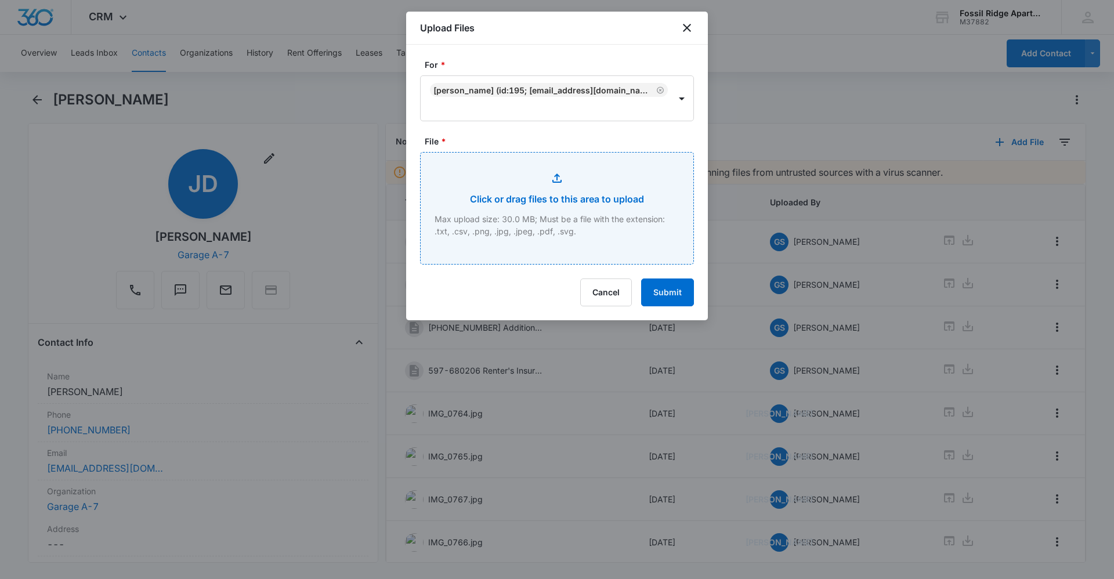
click at [541, 212] on input "File *" at bounding box center [557, 208] width 273 height 111
click at [577, 204] on input "File *" at bounding box center [557, 208] width 273 height 111
type input "C:\fakepath\[PHONE_NUMBER] lease.pdf"
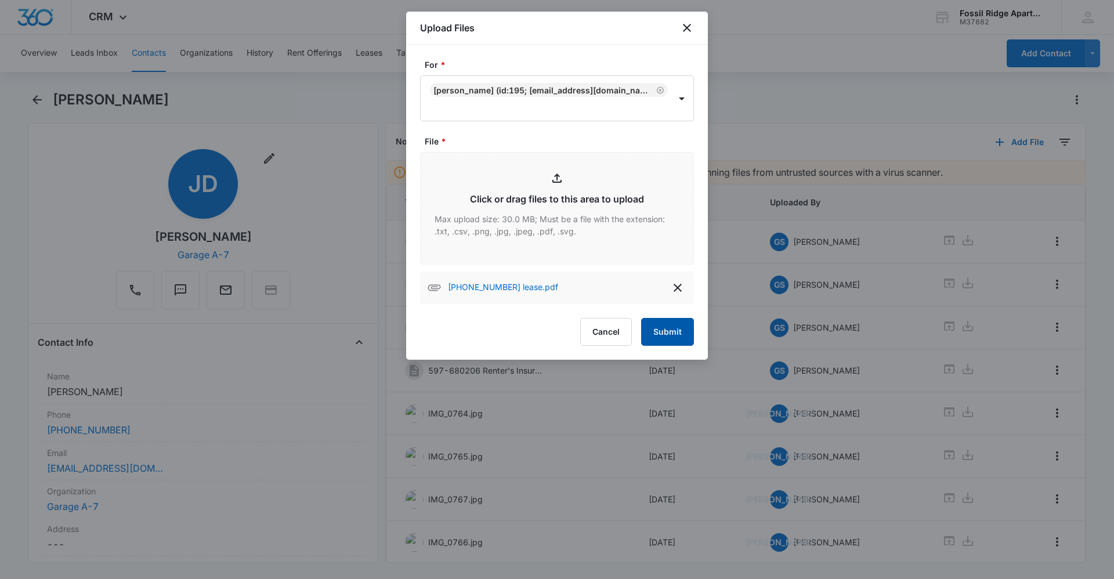
click at [671, 336] on button "Submit" at bounding box center [667, 332] width 53 height 28
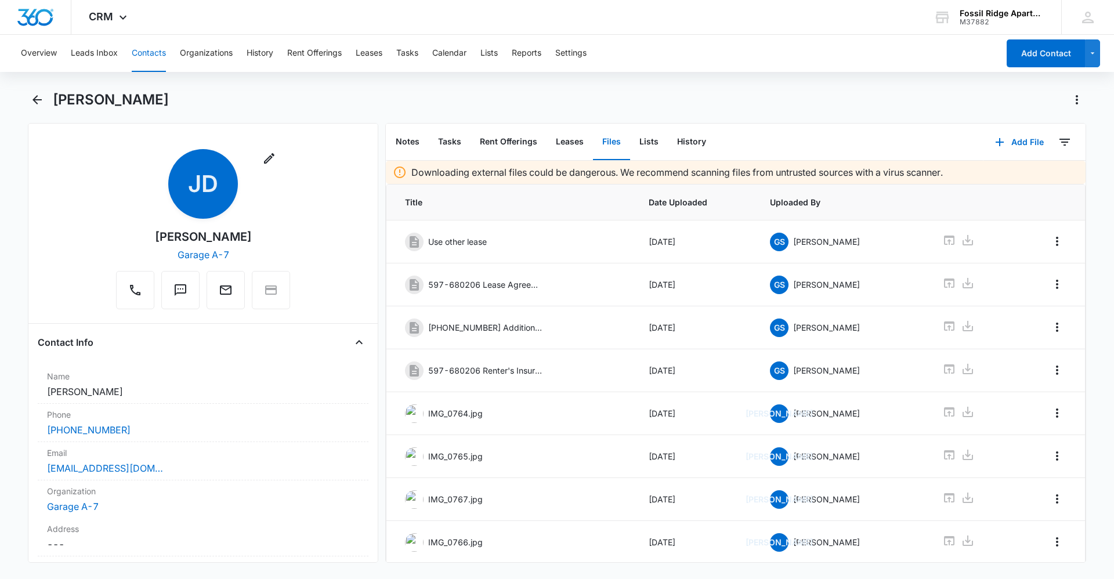
click at [144, 48] on button "Contacts" at bounding box center [149, 53] width 34 height 37
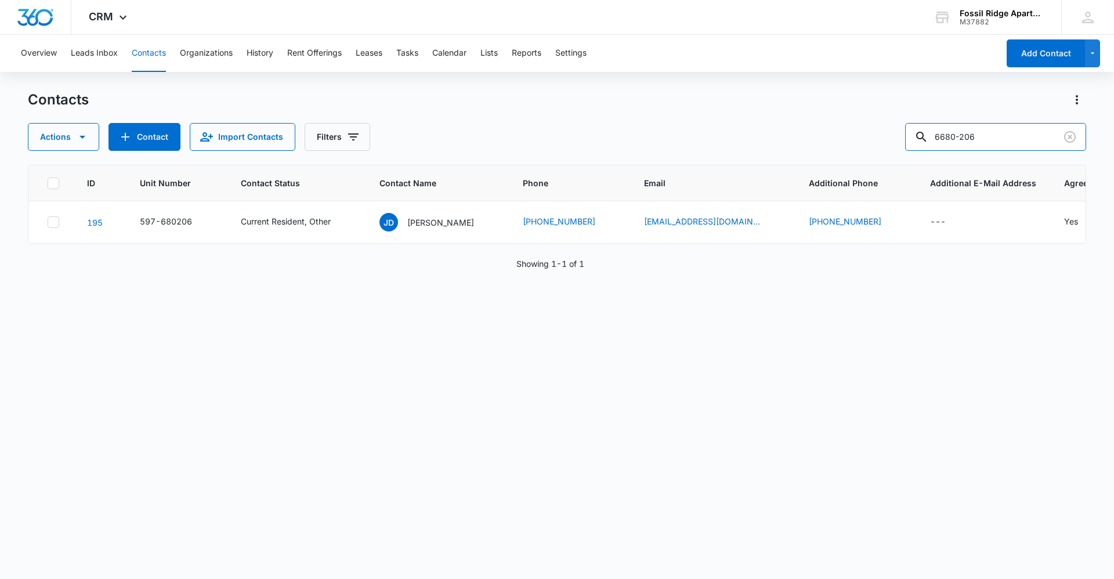
drag, startPoint x: 1020, startPoint y: 137, endPoint x: 906, endPoint y: 140, distance: 114.3
click at [906, 140] on div "Actions Contact Import Contacts Filters 6680-206" at bounding box center [557, 137] width 1058 height 28
type input "6981-204"
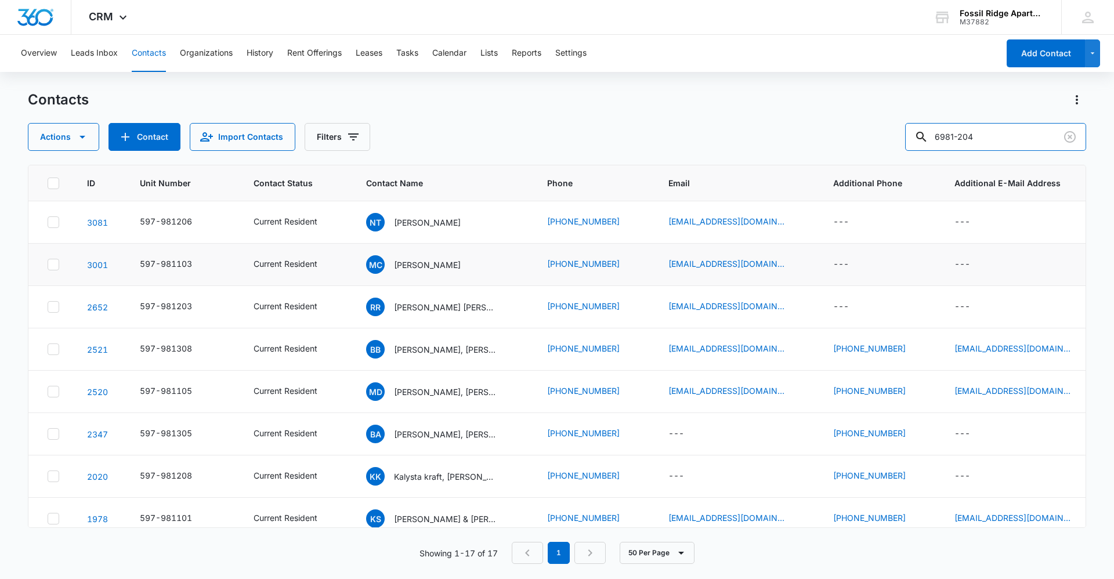
drag, startPoint x: 1011, startPoint y: 137, endPoint x: 740, endPoint y: 244, distance: 291.2
click at [739, 245] on div "Contacts Actions Contact Import Contacts Filters [PHONE_NUMBER] Unit Number Con…" at bounding box center [557, 333] width 1058 height 487
type input "yender"
